Goal: Task Accomplishment & Management: Use online tool/utility

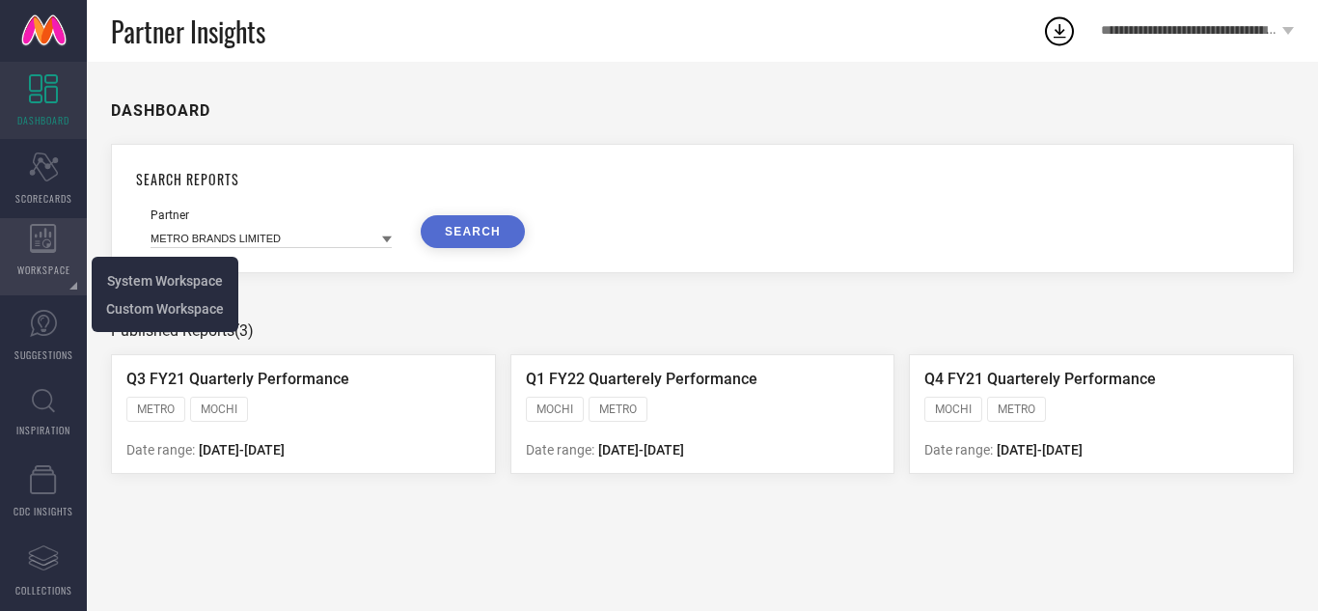
click at [40, 238] on icon at bounding box center [43, 238] width 27 height 29
click at [121, 278] on span "System Workspace" at bounding box center [165, 280] width 116 height 15
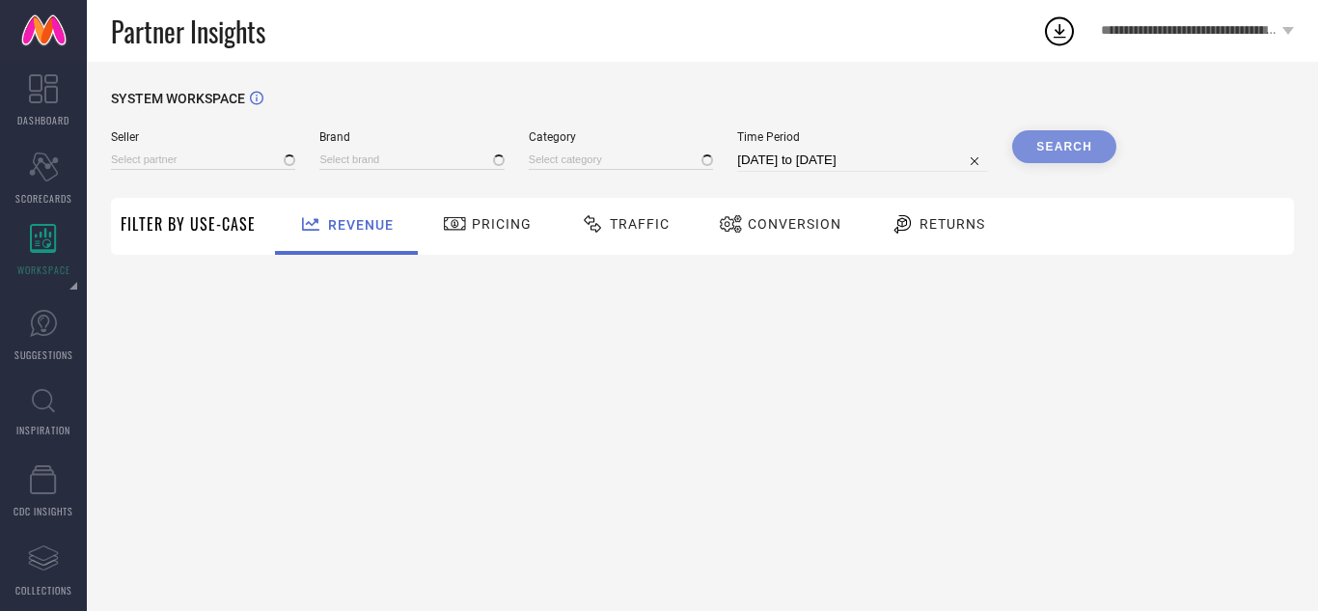
type input "All"
type input "1 STOP FASHION"
type input "All"
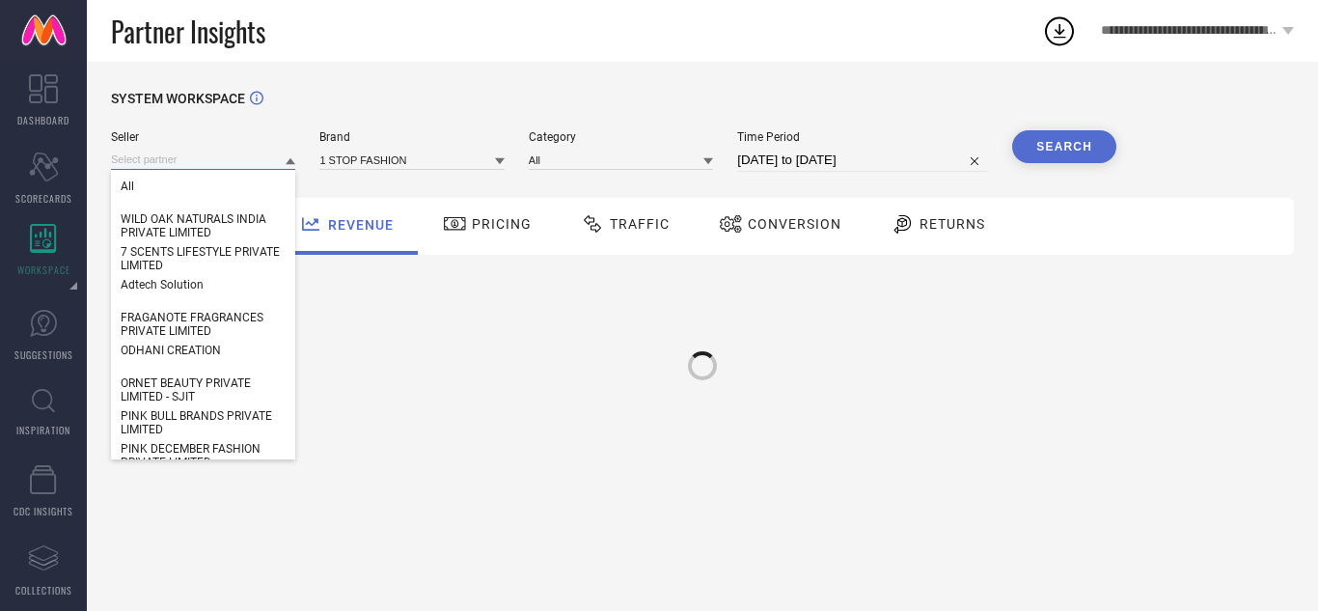
click at [147, 166] on input at bounding box center [203, 160] width 184 height 20
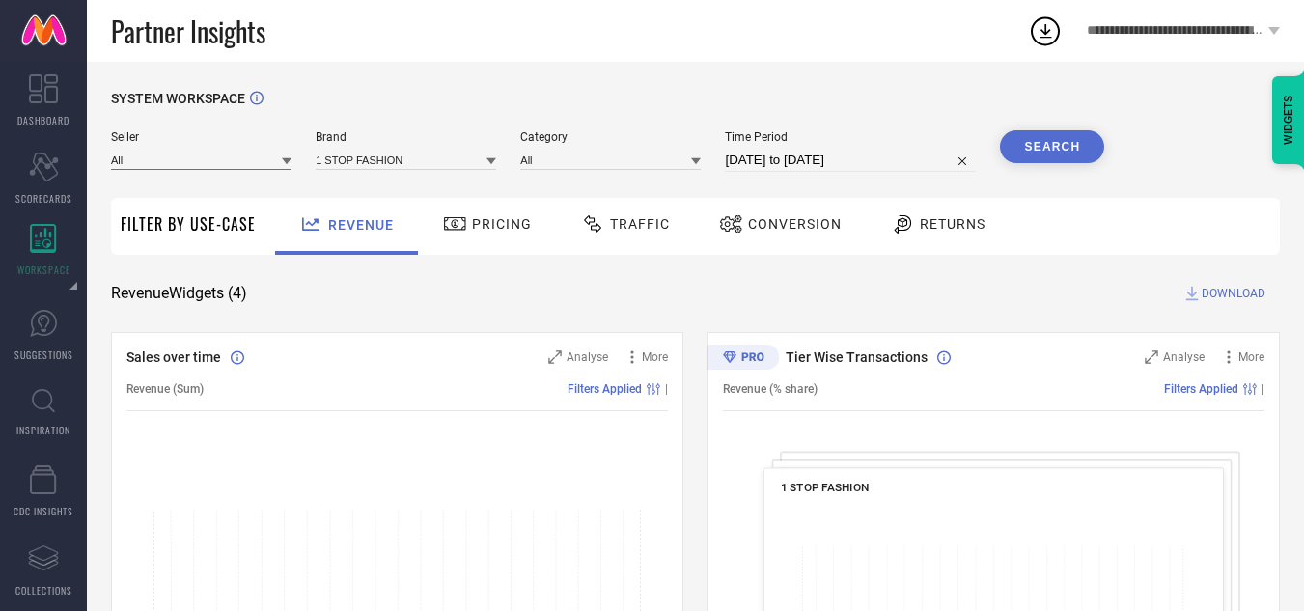
click at [147, 166] on input at bounding box center [201, 160] width 180 height 20
type input "iki chc"
click at [289, 166] on icon at bounding box center [287, 161] width 10 height 10
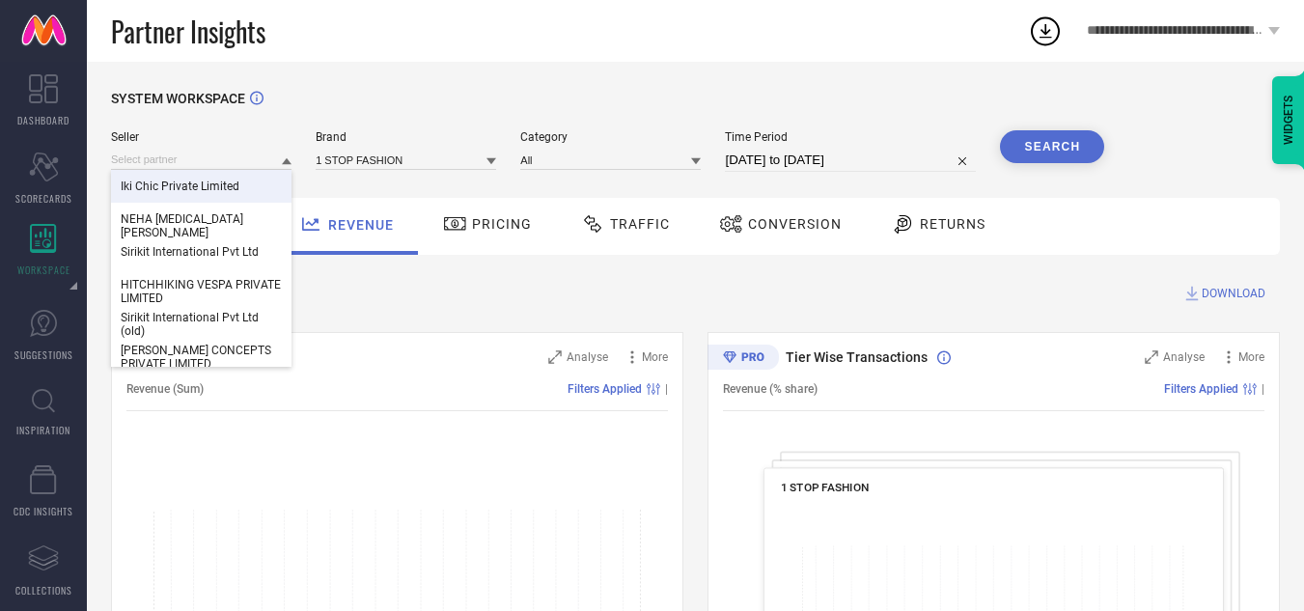
click at [208, 185] on span "Iki Chic Private Limited" at bounding box center [180, 187] width 119 height 14
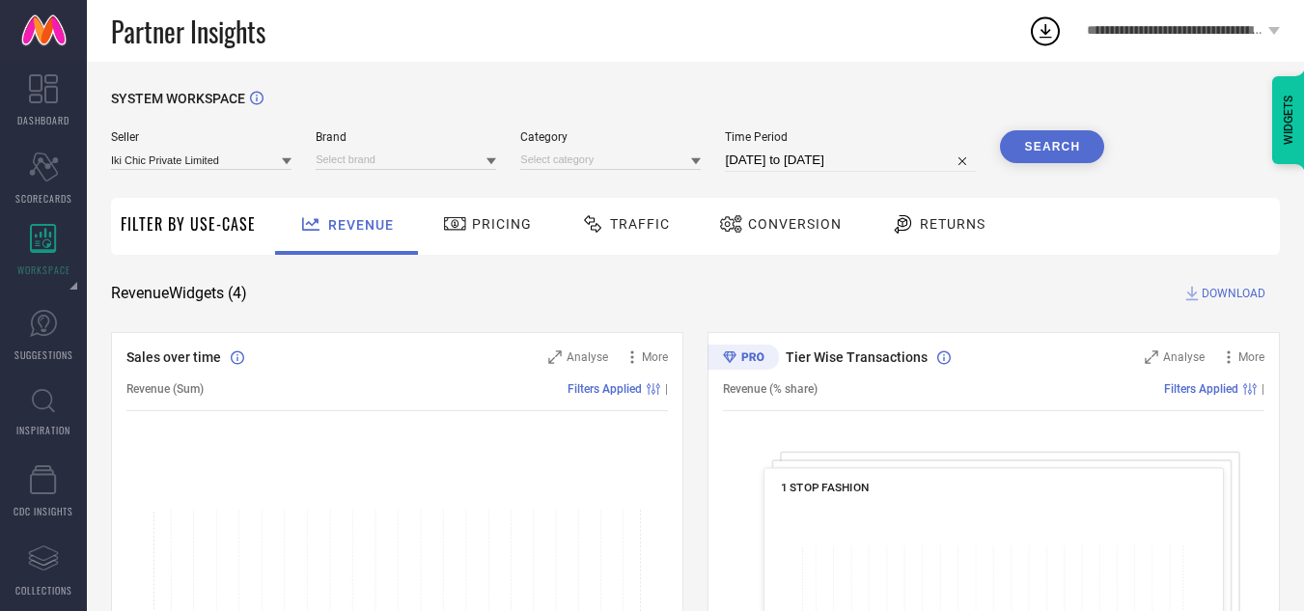
click at [487, 163] on icon at bounding box center [491, 161] width 10 height 10
click at [385, 192] on div "IKI CHIC" at bounding box center [406, 186] width 180 height 33
click at [697, 164] on icon at bounding box center [696, 161] width 10 height 7
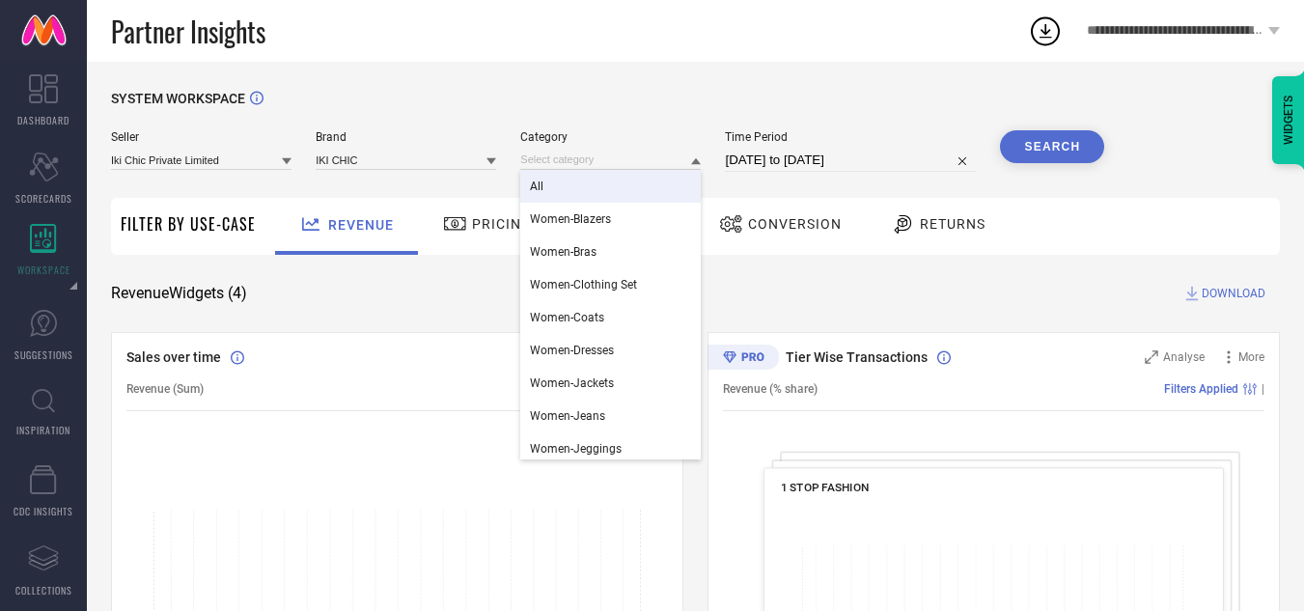
click at [578, 181] on div "All" at bounding box center [610, 186] width 180 height 33
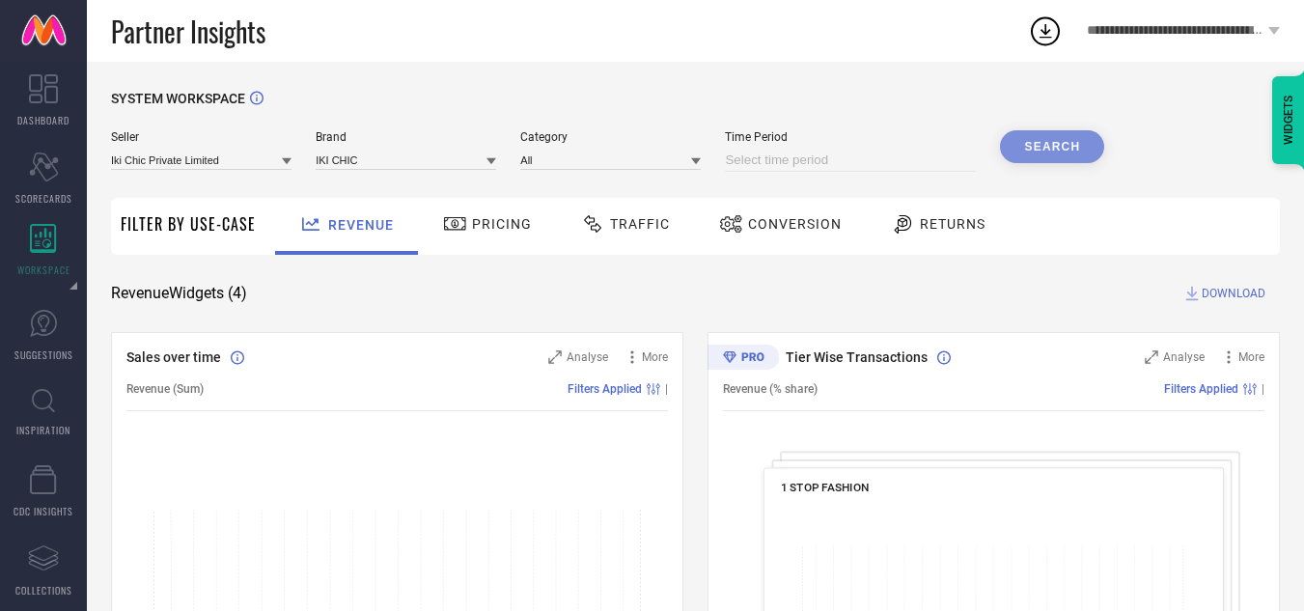
select select "8"
select select "2025"
select select "9"
select select "2025"
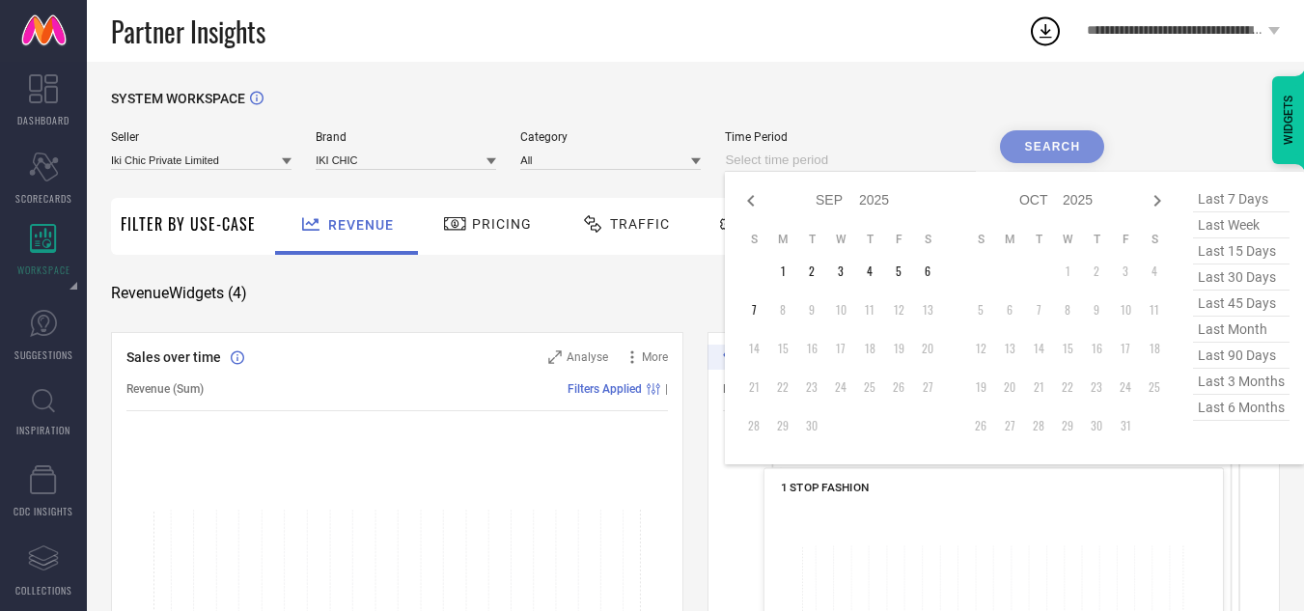
click at [954, 162] on input at bounding box center [850, 160] width 251 height 23
click at [1228, 300] on span "last 45 days" at bounding box center [1241, 303] width 97 height 26
type input "[DATE] to [DATE]"
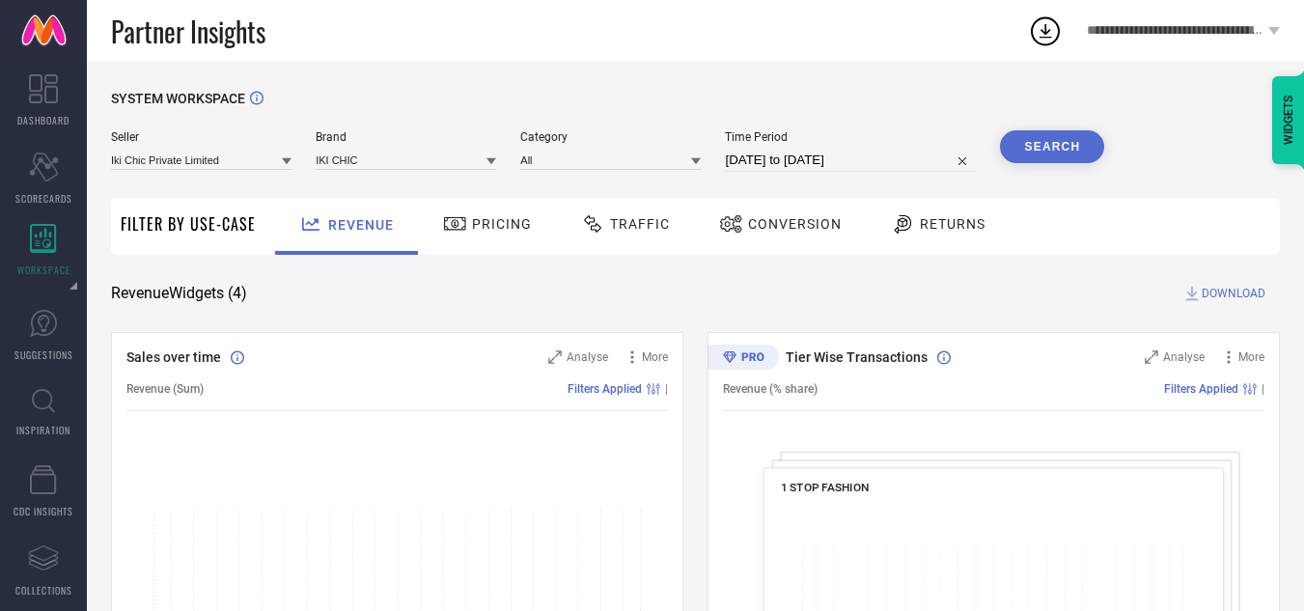
click at [1047, 154] on button "Search" at bounding box center [1052, 146] width 104 height 33
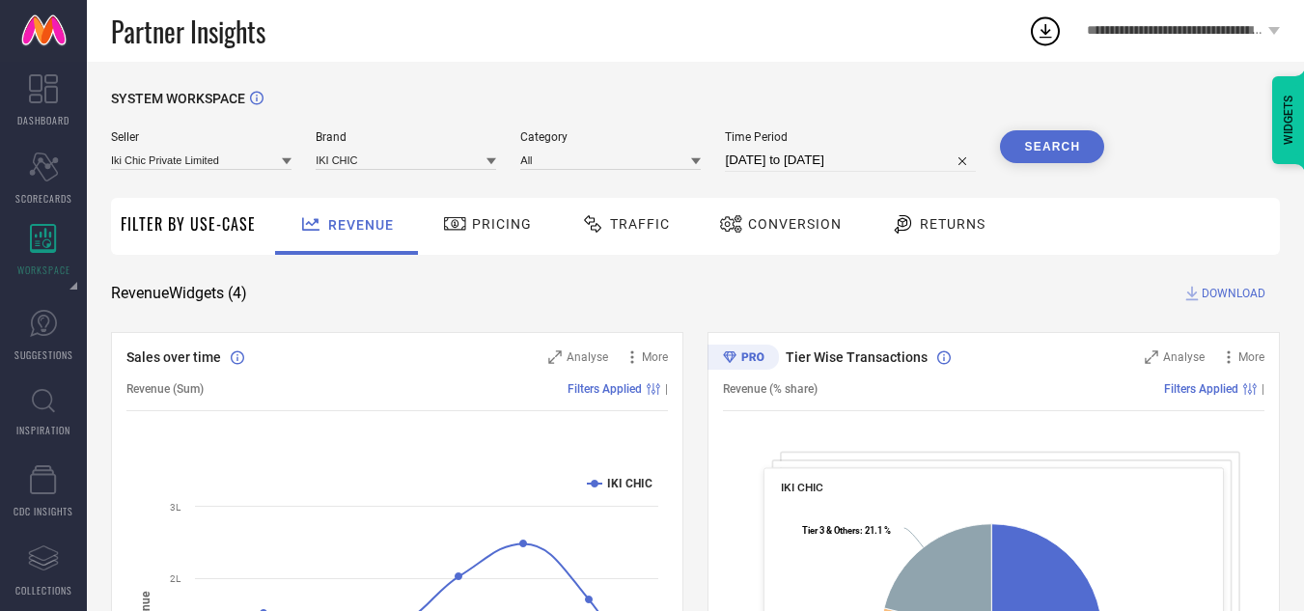
click at [798, 226] on span "Conversion" at bounding box center [795, 223] width 94 height 15
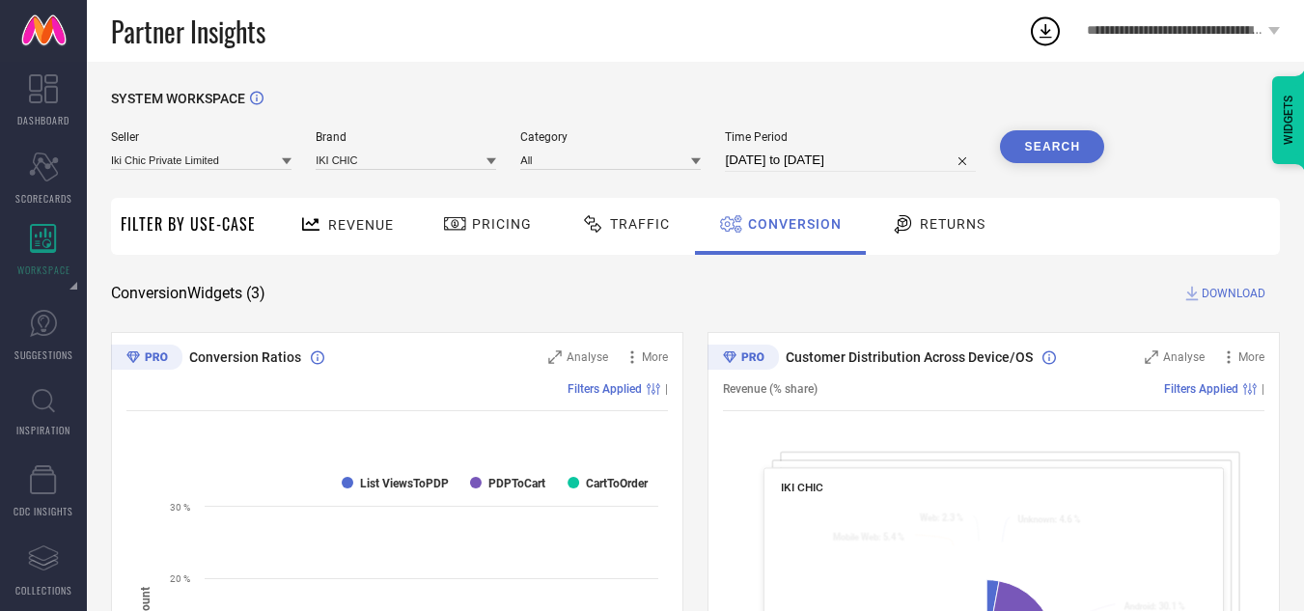
click at [342, 211] on div "Revenue" at bounding box center [346, 224] width 104 height 34
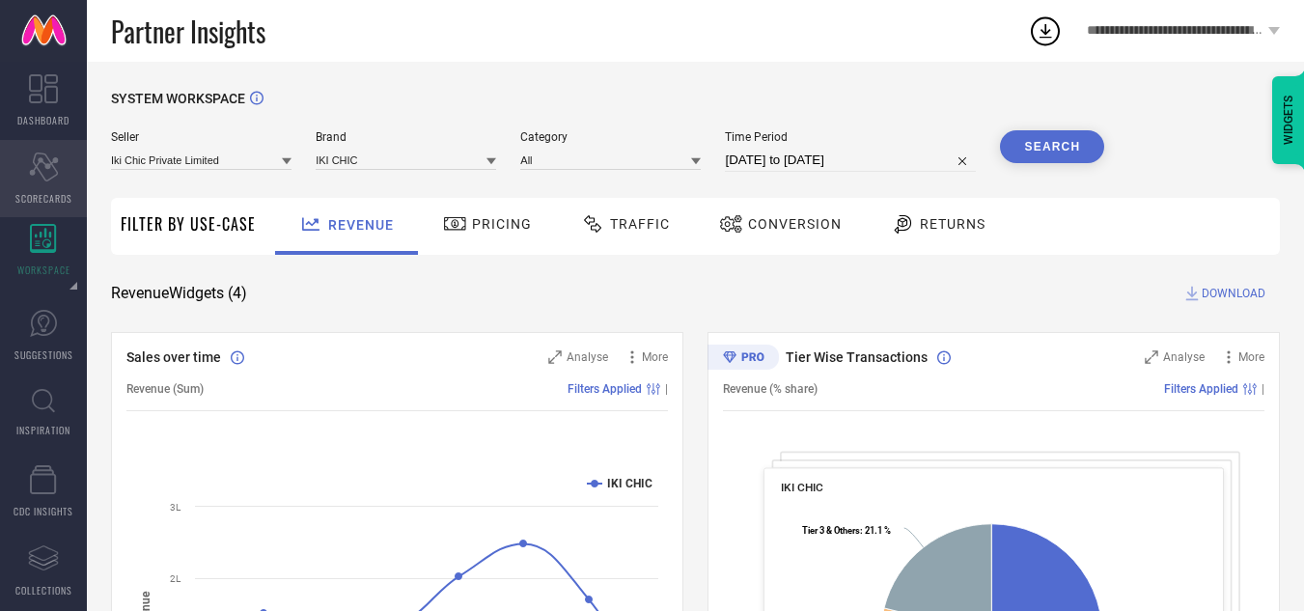
click at [45, 171] on icon "Scorecard" at bounding box center [44, 166] width 30 height 29
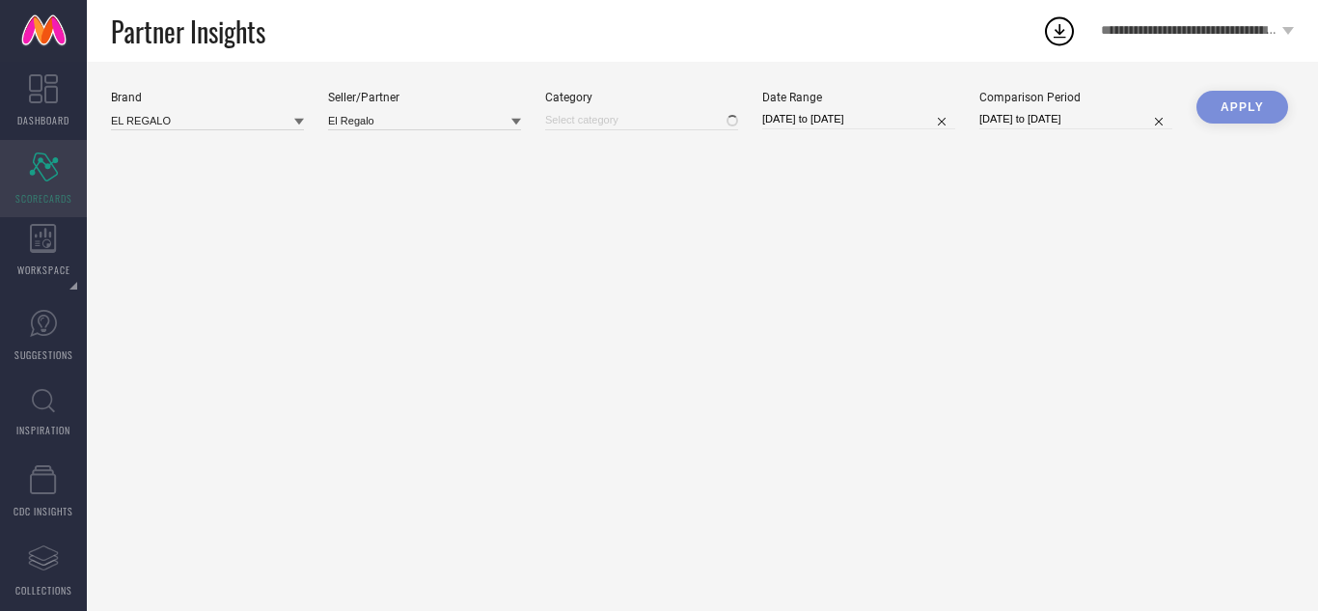
type input "All"
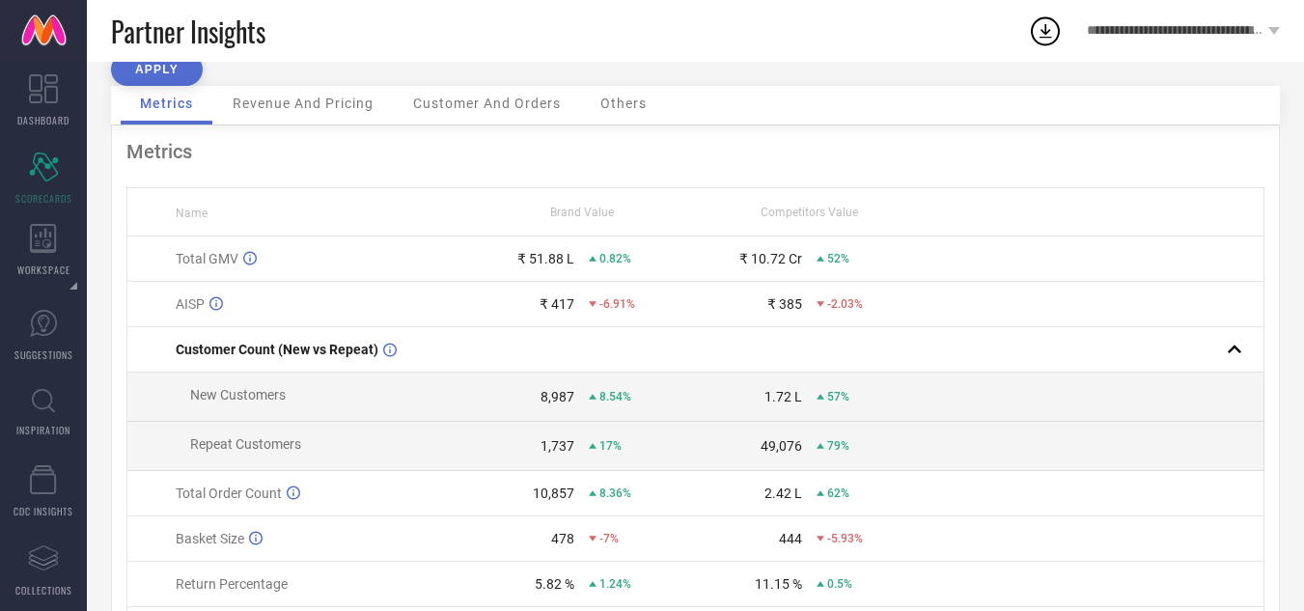
scroll to position [94, 0]
drag, startPoint x: 767, startPoint y: 210, endPoint x: 906, endPoint y: 195, distance: 139.8
click at [906, 195] on th "Competitors Value" at bounding box center [809, 210] width 228 height 48
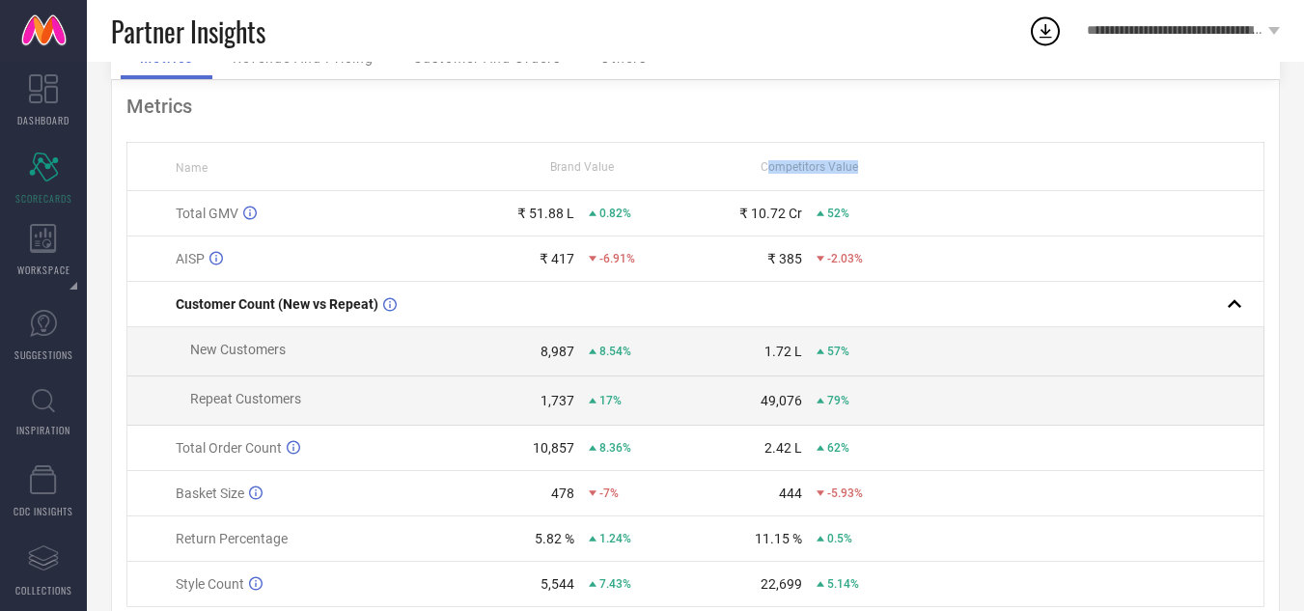
scroll to position [138, 0]
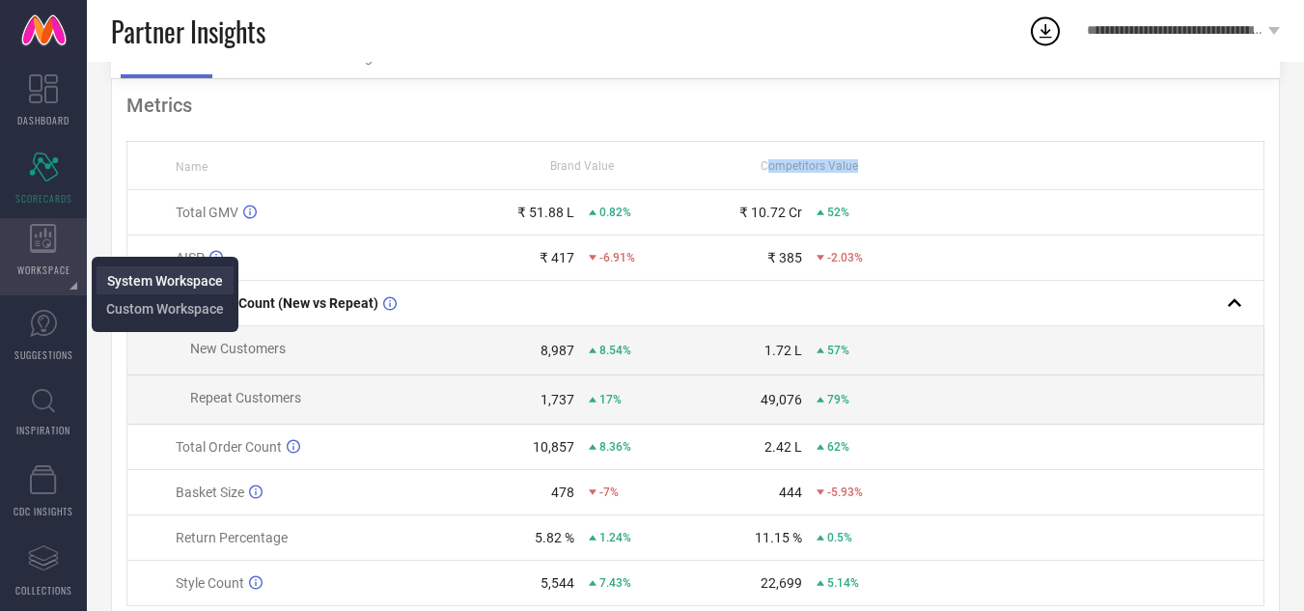
click at [111, 274] on span "System Workspace" at bounding box center [165, 280] width 116 height 15
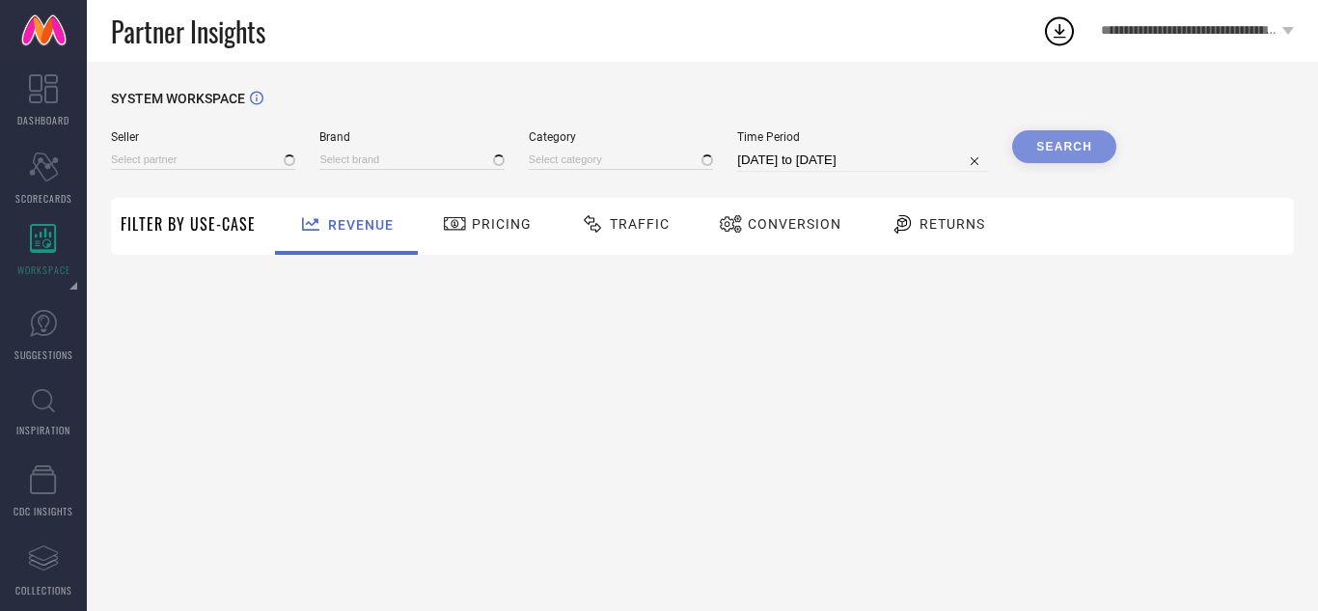
type input "All"
type input "1 STOP FASHION"
type input "All"
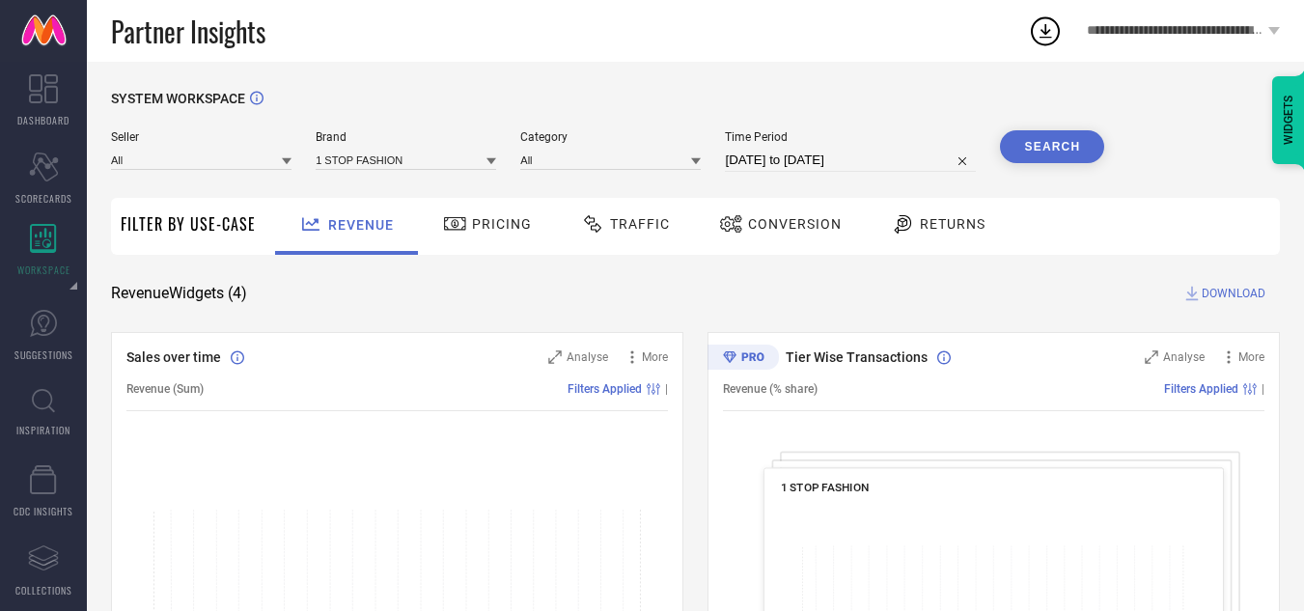
click at [486, 235] on div "Pricing" at bounding box center [487, 223] width 98 height 33
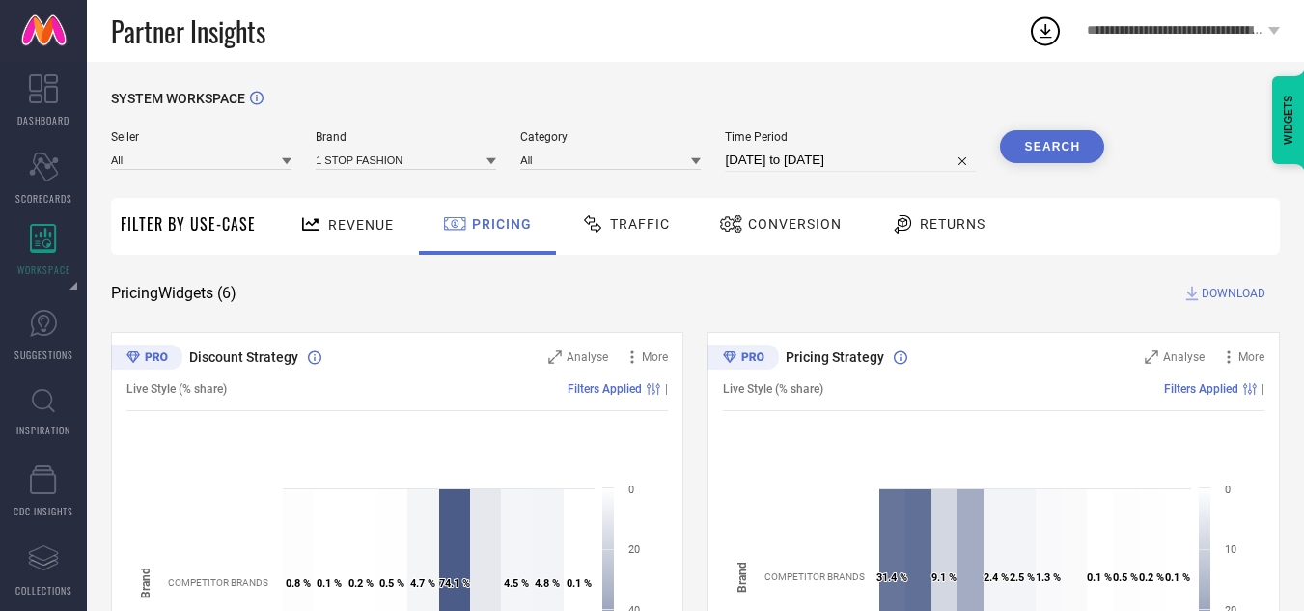
click at [1235, 298] on span "DOWNLOAD" at bounding box center [1233, 293] width 64 height 19
click at [1045, 29] on icon at bounding box center [1045, 31] width 13 height 14
click at [1019, 162] on button "Search" at bounding box center [1052, 146] width 104 height 33
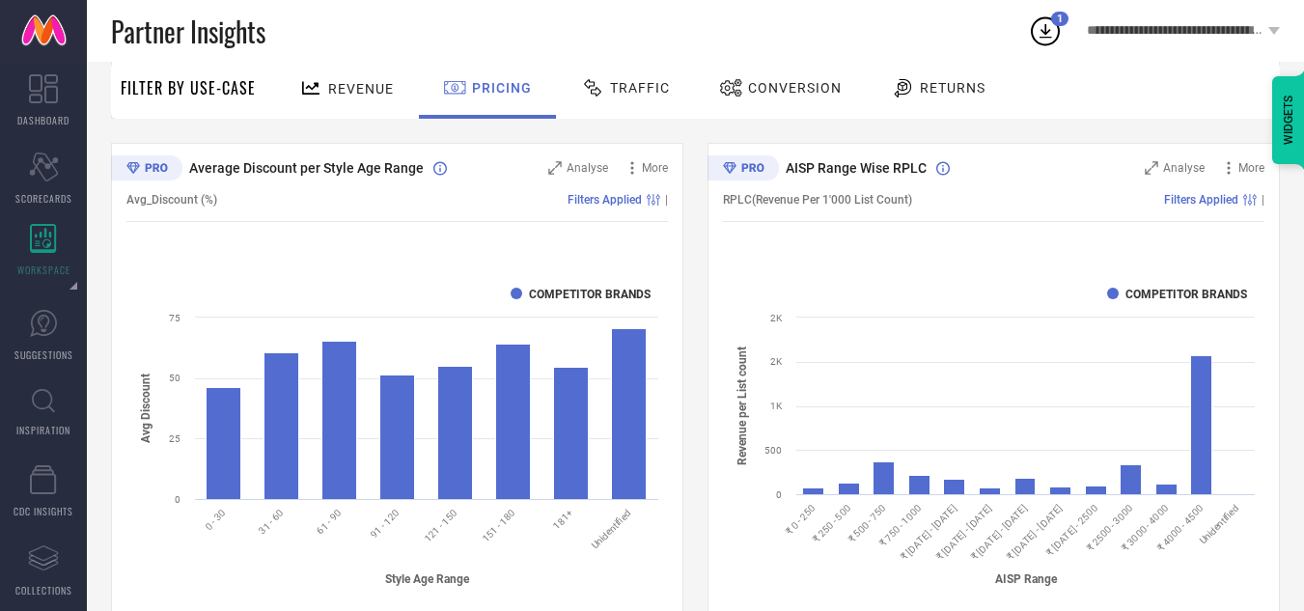
scroll to position [1203, 0]
